Goal: Information Seeking & Learning: Learn about a topic

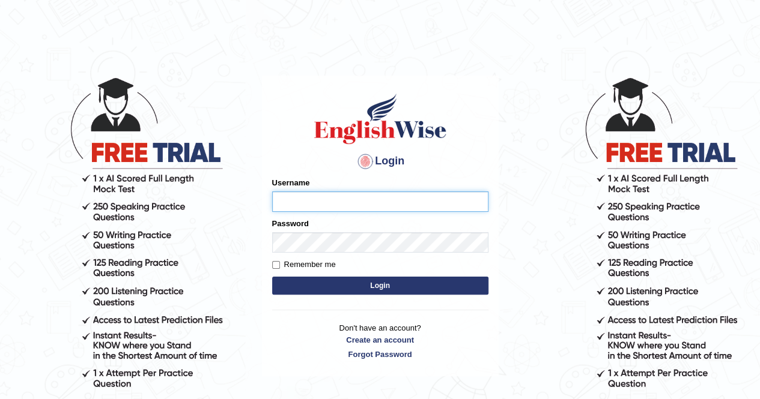
type input "Nomz1986"
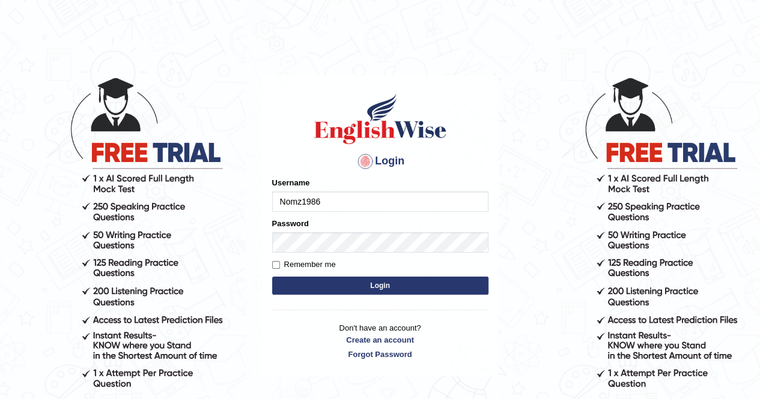
click at [378, 289] on button "Login" at bounding box center [380, 286] width 216 height 18
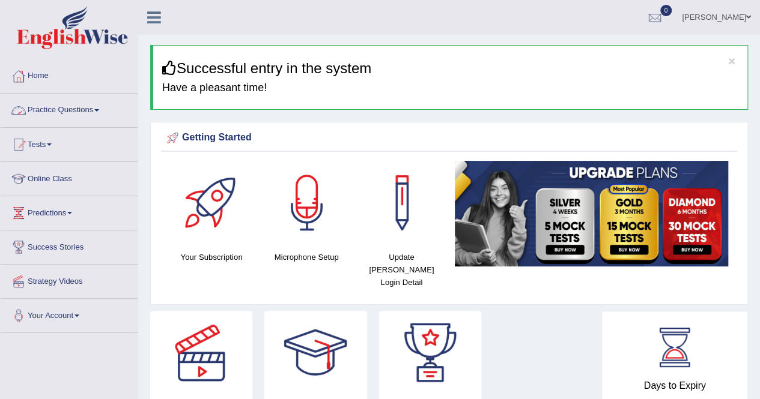
click at [95, 110] on link "Practice Questions" at bounding box center [69, 109] width 137 height 30
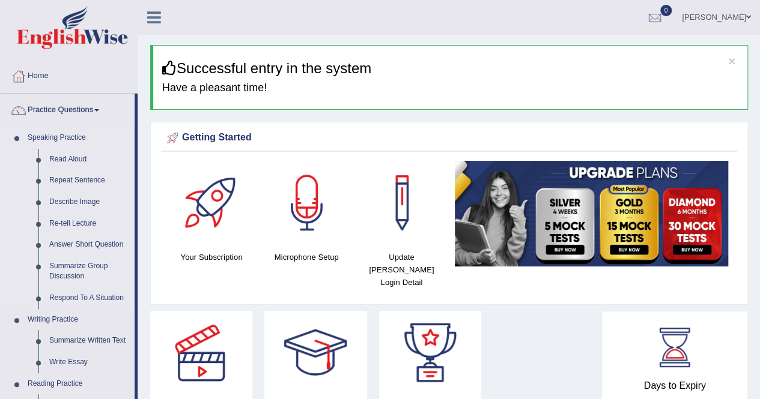
click at [77, 268] on link "Summarize Group Discussion" at bounding box center [89, 272] width 91 height 32
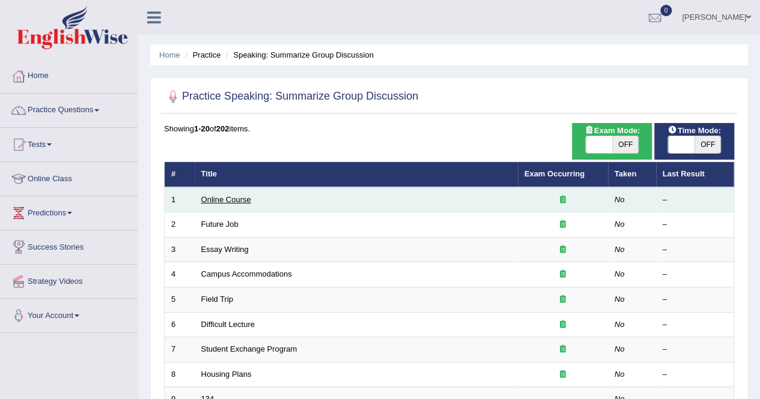
click at [214, 203] on link "Online Course" at bounding box center [226, 199] width 50 height 9
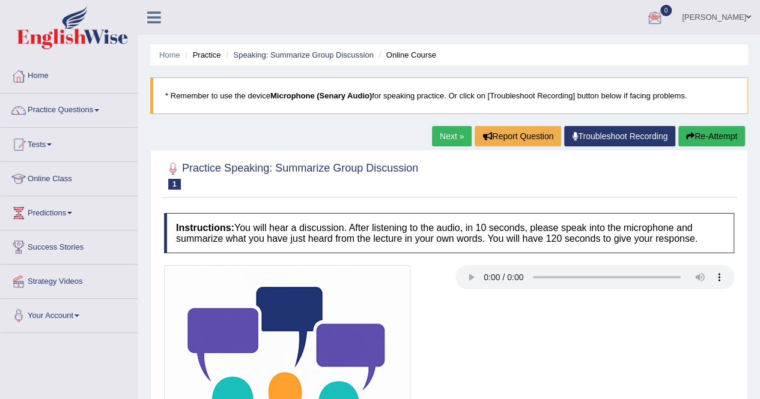
click at [99, 112] on link "Practice Questions" at bounding box center [69, 109] width 137 height 30
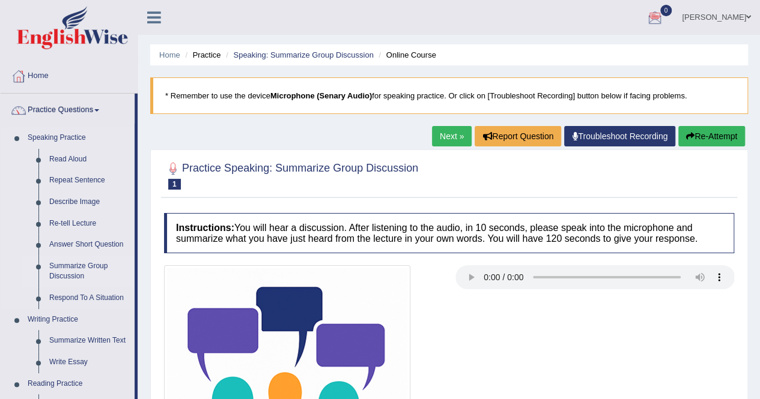
click at [68, 265] on link "Summarize Group Discussion" at bounding box center [89, 272] width 91 height 32
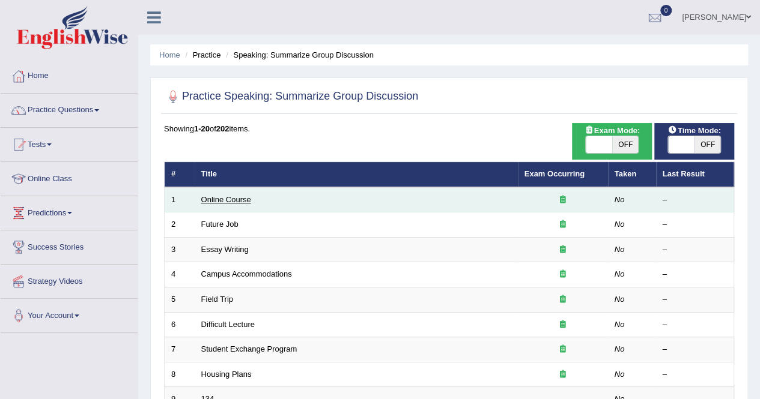
click at [235, 200] on link "Online Course" at bounding box center [226, 199] width 50 height 9
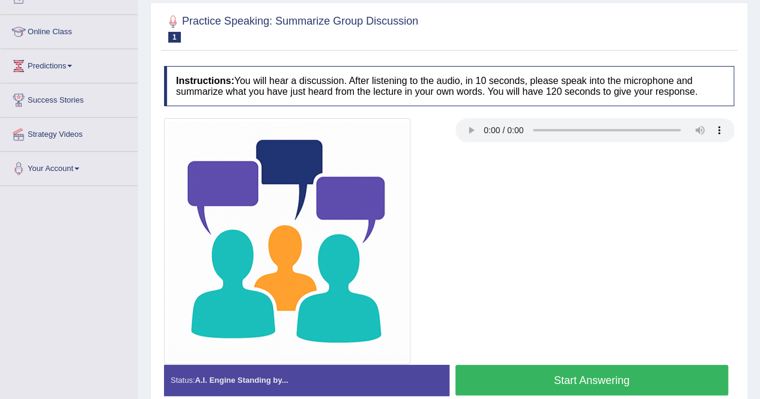
scroll to position [159, 0]
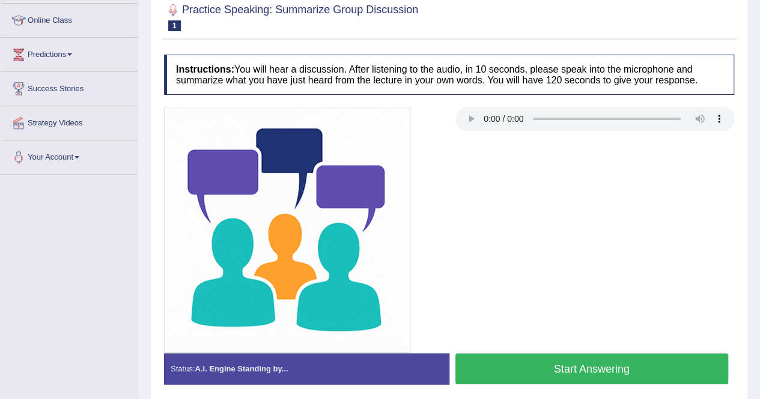
click at [629, 369] on button "Start Answering" at bounding box center [591, 369] width 273 height 31
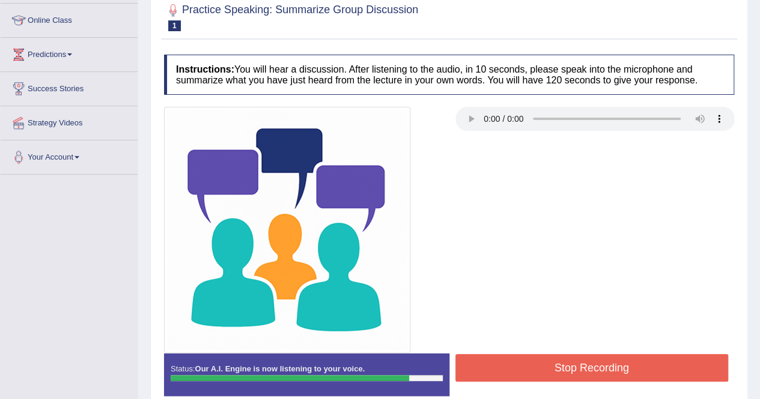
click at [629, 369] on button "Stop Recording" at bounding box center [591, 368] width 273 height 28
